Goal: Information Seeking & Learning: Find contact information

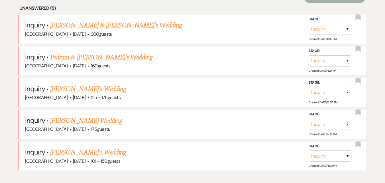
scroll to position [240, 0]
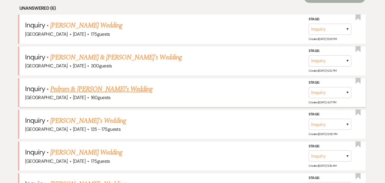
drag, startPoint x: 77, startPoint y: 91, endPoint x: 53, endPoint y: 88, distance: 24.7
drag, startPoint x: 53, startPoint y: 88, endPoint x: 66, endPoint y: 91, distance: 13.4
click at [66, 91] on link "Pedram & [PERSON_NAME]'s Wedding" at bounding box center [101, 89] width 102 height 10
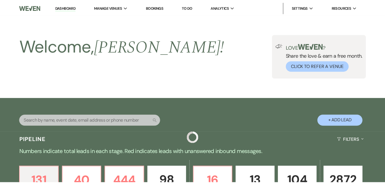
scroll to position [240, 0]
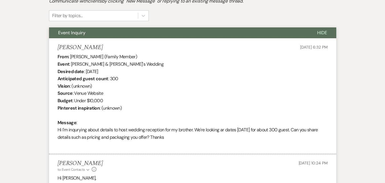
scroll to position [134, 0]
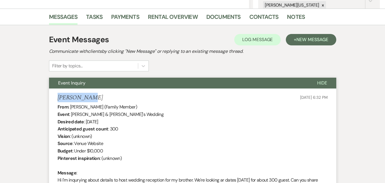
drag, startPoint x: 92, startPoint y: 94, endPoint x: 58, endPoint y: 94, distance: 34.2
click at [58, 94] on div "Fatima Khan Oct 12, 2025, 6:32 PM" at bounding box center [193, 97] width 270 height 7
copy h5 "Fatima Khan"
click at [89, 121] on div "From : Fatima Khan (Family Member) Event : Osama & Ramsha's Wedding Desired dat…" at bounding box center [193, 150] width 270 height 95
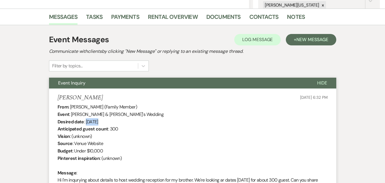
click at [89, 121] on div "From : Fatima Khan (Family Member) Event : Osama & Ramsha's Wedding Desired dat…" at bounding box center [193, 150] width 270 height 95
copy div "April"
click at [96, 121] on div "From : Fatima Khan (Family Member) Event : Osama & Ramsha's Wedding Desired dat…" at bounding box center [193, 150] width 270 height 95
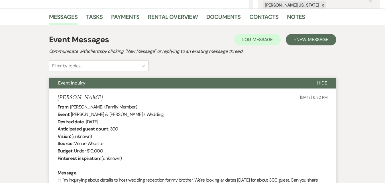
drag, startPoint x: 119, startPoint y: 121, endPoint x: 86, endPoint y: 123, distance: 32.8
click at [86, 123] on div "From : Fatima Khan (Family Member) Event : Osama & Ramsha's Wedding Desired dat…" at bounding box center [193, 150] width 270 height 95
copy div "April 11th 2026"
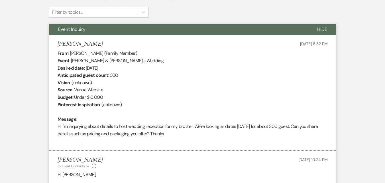
scroll to position [106, 0]
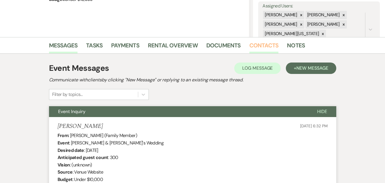
click at [259, 42] on link "Contacts" at bounding box center [263, 47] width 29 height 13
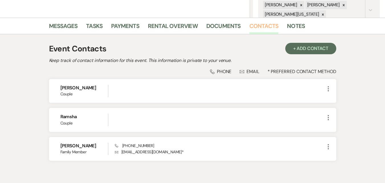
scroll to position [153, 0]
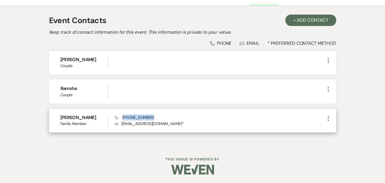
drag, startPoint x: 154, startPoint y: 114, endPoint x: 124, endPoint y: 116, distance: 30.8
click at [124, 116] on div "Phone (678) 557-3386 Envelope fatimakh106@gmail.com *" at bounding box center [220, 120] width 210 height 12
copy span "678) 557-3386"
drag, startPoint x: 162, startPoint y: 125, endPoint x: 120, endPoint y: 132, distance: 43.2
click at [120, 132] on div "Fatima Khan Family Member Phone (678) 557-3386 Envelope fatimakh106@gmail.com *…" at bounding box center [192, 120] width 287 height 24
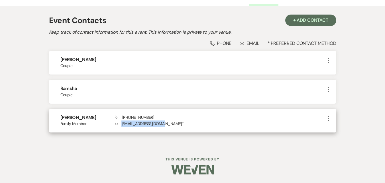
copy p "fatimakh106@gmail.com"
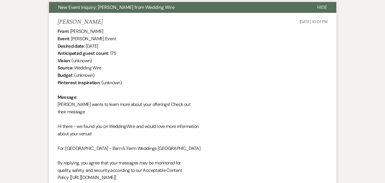
scroll to position [202, 0]
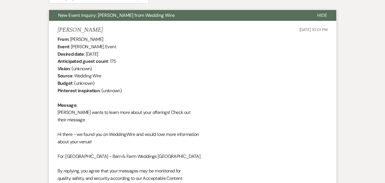
drag, startPoint x: 110, startPoint y: 26, endPoint x: 53, endPoint y: 32, distance: 57.3
copy h5 "Deneshia Newberry"
drag, startPoint x: 87, startPoint y: 53, endPoint x: 102, endPoint y: 56, distance: 15.4
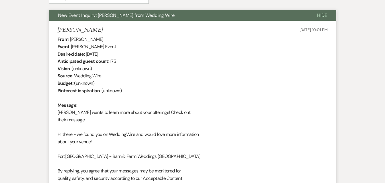
copy div "October"
drag, startPoint x: 107, startPoint y: 54, endPoint x: 103, endPoint y: 51, distance: 5.2
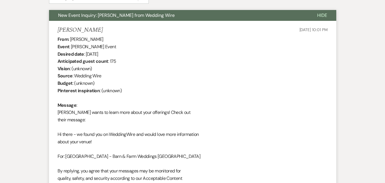
copy div "15"
drag, startPoint x: 122, startPoint y: 56, endPoint x: 112, endPoint y: 53, distance: 10.1
copy div "2026"
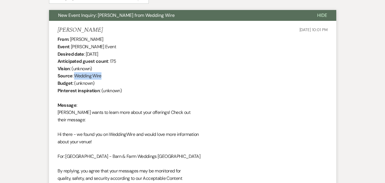
drag, startPoint x: 110, startPoint y: 75, endPoint x: 75, endPoint y: 73, distance: 34.6
copy div "Wedding Wire"
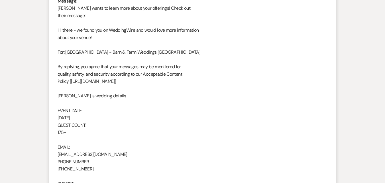
scroll to position [316, 0]
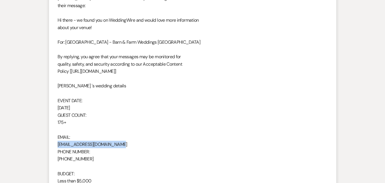
drag, startPoint x: 115, startPoint y: 144, endPoint x: 56, endPoint y: 144, distance: 59.5
click at [56, 144] on li "Deneshia Newberry Oct 12, 2025, 10:01 PM From : Deneshia Newberry Event : Denes…" at bounding box center [192, 81] width 287 height 349
copy div "marrionnacantrell@gmail.com"
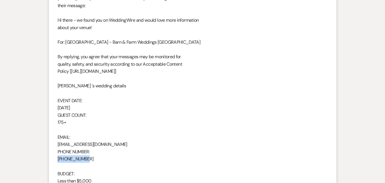
drag, startPoint x: 91, startPoint y: 158, endPoint x: 55, endPoint y: 162, distance: 36.6
click at [55, 162] on li "Deneshia Newberry Oct 12, 2025, 10:01 PM From : Deneshia Newberry Event : Denes…" at bounding box center [192, 81] width 287 height 349
copy div "770-561-3924"
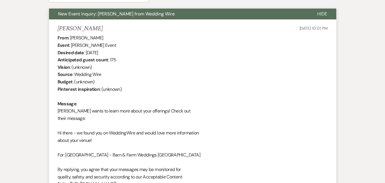
scroll to position [116, 0]
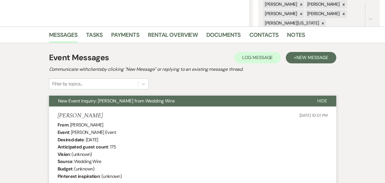
drag, startPoint x: 126, startPoint y: 138, endPoint x: 87, endPoint y: 140, distance: 39.1
copy div "October 15th 2026"
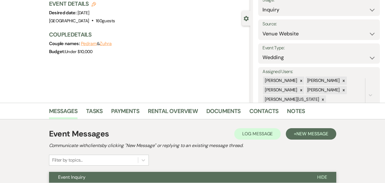
scroll to position [142, 0]
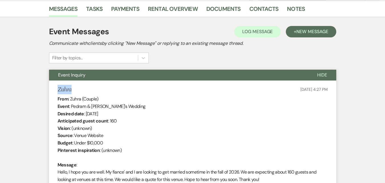
drag, startPoint x: 82, startPoint y: 91, endPoint x: 58, endPoint y: 92, distance: 24.2
click at [58, 92] on div "Zuhra [DATE] 4:27 PM" at bounding box center [193, 89] width 270 height 7
copy h5 "Zuhra"
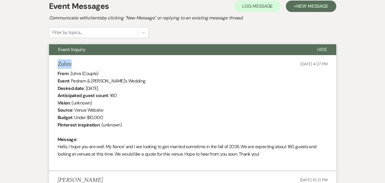
scroll to position [199, 0]
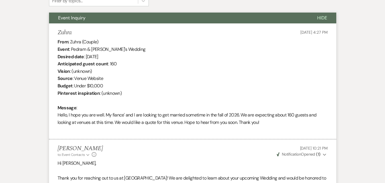
click at [87, 59] on div "From : [PERSON_NAME] (Couple) Event : [PERSON_NAME] & [PERSON_NAME]'s Wedding D…" at bounding box center [193, 85] width 270 height 95
click at [91, 54] on div "From : [PERSON_NAME] (Couple) Event : [PERSON_NAME] & [PERSON_NAME]'s Wedding D…" at bounding box center [193, 85] width 270 height 95
copy div "November"
drag, startPoint x: 110, startPoint y: 55, endPoint x: 107, endPoint y: 54, distance: 3.5
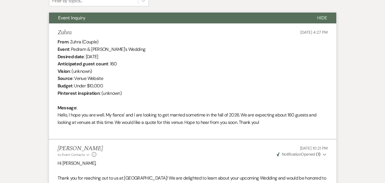
click at [107, 54] on div "From : [PERSON_NAME] (Couple) Event : [PERSON_NAME] & [PERSON_NAME]'s Wedding D…" at bounding box center [193, 85] width 270 height 95
copy div "7"
drag, startPoint x: 129, startPoint y: 55, endPoint x: 87, endPoint y: 57, distance: 42.2
click at [87, 57] on div "From : [PERSON_NAME] (Couple) Event : [PERSON_NAME] & [PERSON_NAME]'s Wedding D…" at bounding box center [193, 85] width 270 height 95
copy div "[DATE]"
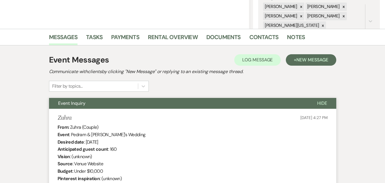
scroll to position [114, 0]
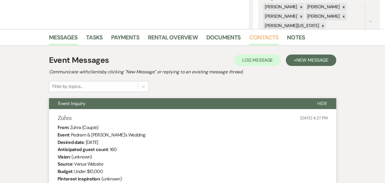
click at [260, 36] on link "Contacts" at bounding box center [263, 39] width 29 height 13
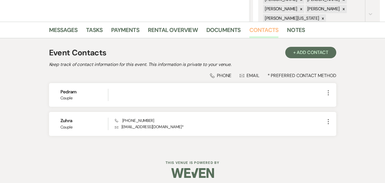
scroll to position [125, 0]
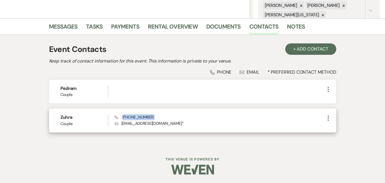
drag, startPoint x: 152, startPoint y: 117, endPoint x: 124, endPoint y: 116, distance: 27.9
click at [124, 116] on div "Phone [PHONE_NUMBER] Envelope [EMAIL_ADDRESS][DOMAIN_NAME] *" at bounding box center [220, 120] width 210 height 12
copy span "404) 956-7321"
drag, startPoint x: 120, startPoint y: 123, endPoint x: 180, endPoint y: 125, distance: 59.6
click at [180, 125] on p "Envelope [EMAIL_ADDRESS][DOMAIN_NAME] *" at bounding box center [220, 123] width 210 height 6
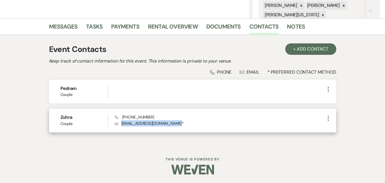
copy p "[EMAIL_ADDRESS][DOMAIN_NAME]"
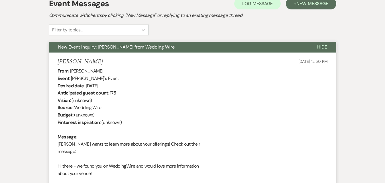
scroll to position [171, 0]
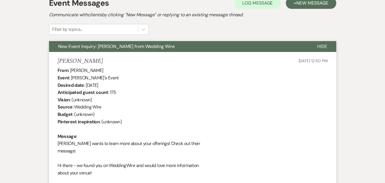
copy div "October"
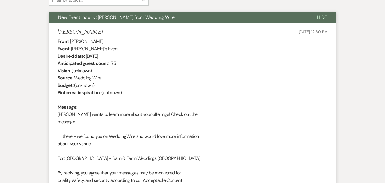
scroll to position [199, 0]
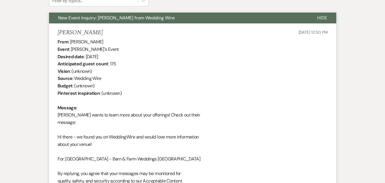
drag, startPoint x: 106, startPoint y: 55, endPoint x: 103, endPoint y: 55, distance: 3.1
click at [103, 55] on div "From : Lucy Event : Lucy's Event Desired date : October 17th 2026 Anticipated g…" at bounding box center [193, 162] width 270 height 248
copy div "17"
drag, startPoint x: 72, startPoint y: 31, endPoint x: 54, endPoint y: 34, distance: 18.5
click at [54, 34] on li "Lucy Oct 12, 2025, 12:50 PM From : Lucy Event : Lucy's Event Desired date : Oct…" at bounding box center [192, 157] width 287 height 269
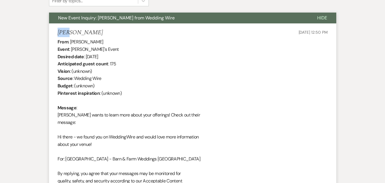
copy h5 "Lucy"
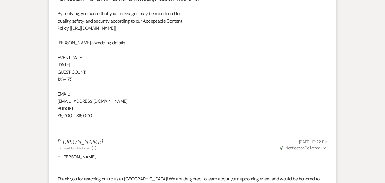
scroll to position [370, 0]
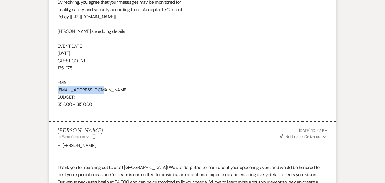
drag, startPoint x: 101, startPoint y: 87, endPoint x: 56, endPoint y: 90, distance: 45.1
copy div "lulu6178@icloud.com"
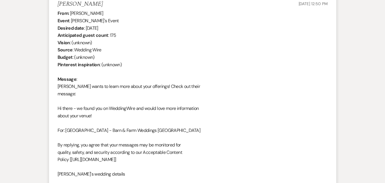
scroll to position [199, 0]
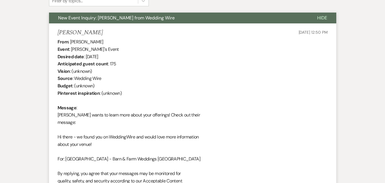
drag, startPoint x: 128, startPoint y: 54, endPoint x: 87, endPoint y: 55, distance: 41.6
click at [87, 55] on div "From : Lucy Event : Lucy's Event Desired date : October 17th 2026 Anticipated g…" at bounding box center [193, 162] width 270 height 248
copy div "October 17th 2026"
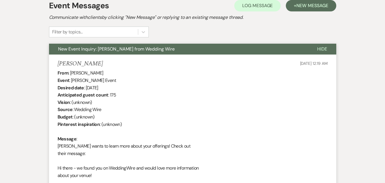
scroll to position [171, 0]
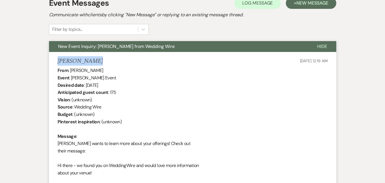
drag, startPoint x: 95, startPoint y: 61, endPoint x: 57, endPoint y: 62, distance: 38.5
click at [57, 62] on li "Keosha Tucker Oct 12, 2025, 12:19 AM From : Keosha Tucker Event : Keosha Tucker…" at bounding box center [192, 179] width 287 height 254
copy h5 "Keosha Tucker"
click at [90, 85] on div "From : Keosha Tucker Event : Keosha Tucker's Event Desired date : June 6th 2026…" at bounding box center [193, 183] width 270 height 233
drag, startPoint x: 90, startPoint y: 85, endPoint x: 75, endPoint y: 90, distance: 15.1
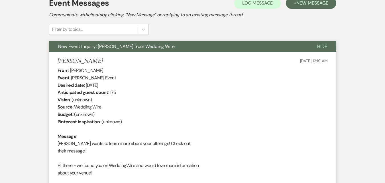
click at [75, 90] on b "Anticipated guest count" at bounding box center [83, 92] width 51 height 6
click at [88, 84] on div "From : Keosha Tucker Event : Keosha Tucker's Event Desired date : June 6th 2026…" at bounding box center [193, 183] width 270 height 233
copy div "June"
click at [97, 85] on div "From : Keosha Tucker Event : Keosha Tucker's Event Desired date : June 6th 2026…" at bounding box center [193, 183] width 270 height 233
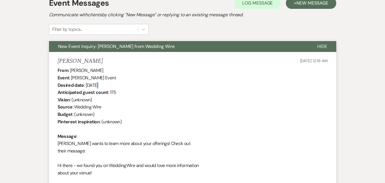
click at [99, 85] on div "From : Keosha Tucker Event : Keosha Tucker's Event Desired date : June 6th 2026…" at bounding box center [193, 183] width 270 height 233
copy div "6"
click at [88, 86] on div "From : Keosha Tucker Event : Keosha Tucker's Event Desired date : June 6th 2026…" at bounding box center [193, 183] width 270 height 233
drag, startPoint x: 85, startPoint y: 85, endPoint x: 118, endPoint y: 84, distance: 32.8
click at [118, 84] on div "From : Keosha Tucker Event : Keosha Tucker's Event Desired date : June 6th 2026…" at bounding box center [193, 183] width 270 height 233
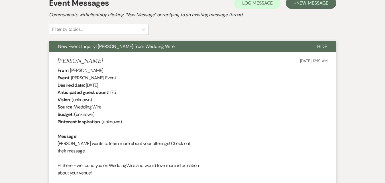
copy div "June 6th 2026"
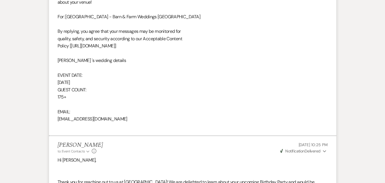
scroll to position [342, 0]
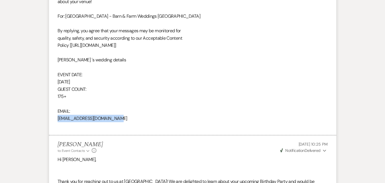
drag, startPoint x: 119, startPoint y: 118, endPoint x: 50, endPoint y: 121, distance: 68.4
click at [50, 121] on li "Keosha Tucker Oct 12, 2025, 12:19 AM From : Keosha Tucker Event : Keosha Tucker…" at bounding box center [192, 8] width 287 height 254
copy div "neshayjenkins25@icloud.com"
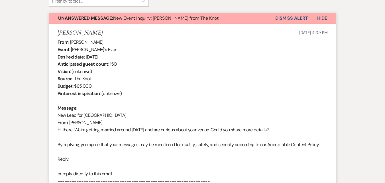
scroll to position [110, 0]
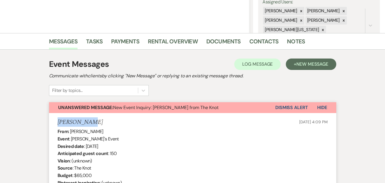
drag, startPoint x: 106, startPoint y: 118, endPoint x: 53, endPoint y: 122, distance: 53.1
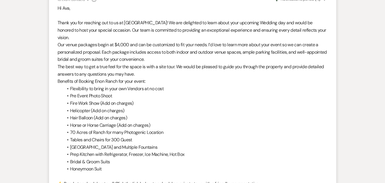
scroll to position [679, 0]
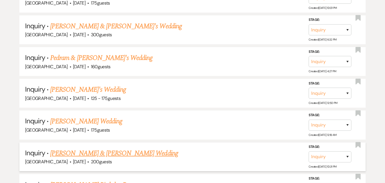
scroll to position [228, 0]
